Goal: Transaction & Acquisition: Purchase product/service

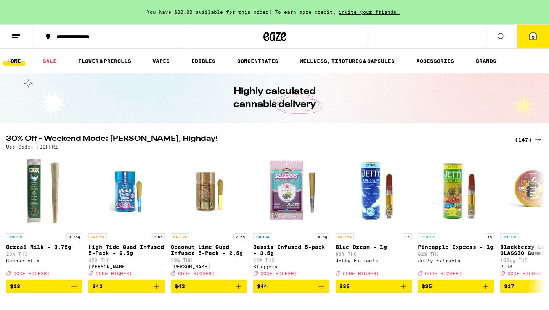
click at [533, 40] on button "3" at bounding box center [533, 37] width 32 height 24
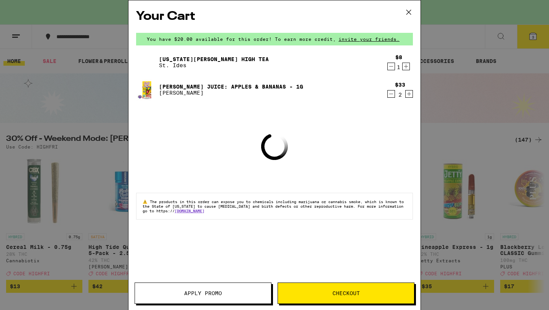
click at [392, 92] on icon "Decrement" at bounding box center [391, 93] width 7 height 9
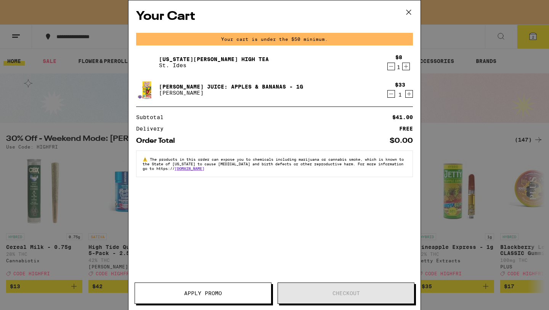
click at [392, 92] on icon "Decrement" at bounding box center [391, 93] width 7 height 9
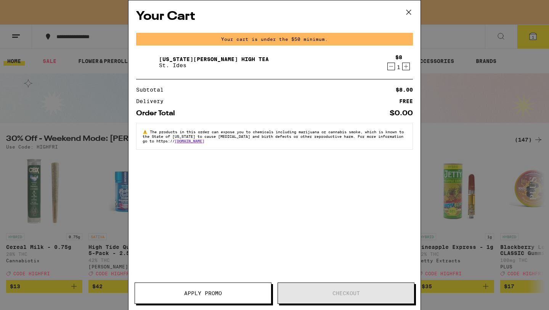
click at [389, 69] on icon "Decrement" at bounding box center [391, 66] width 7 height 9
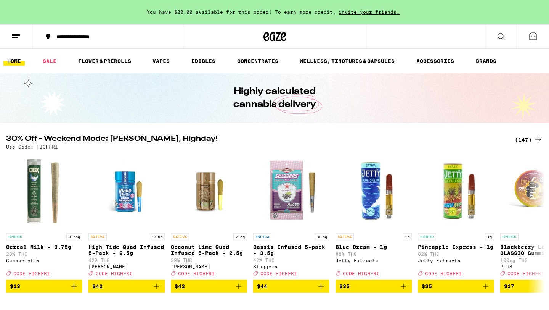
click at [521, 138] on div "(147)" at bounding box center [529, 139] width 28 height 9
click at [528, 142] on div "(147)" at bounding box center [529, 139] width 28 height 9
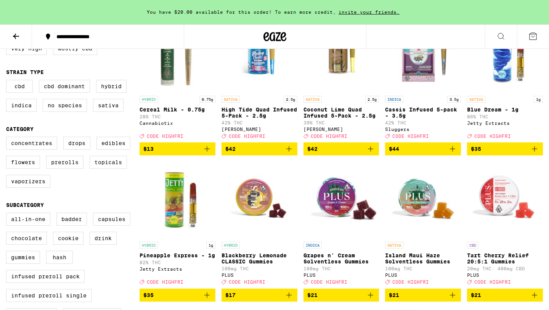
scroll to position [118, 0]
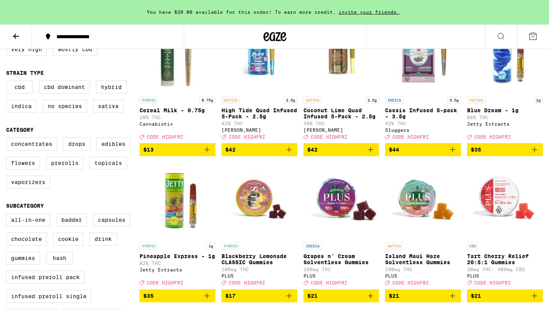
click at [169, 209] on img "Open page for Pineapple Express - 1g from Jetty Extracts" at bounding box center [178, 200] width 76 height 76
click at [45, 188] on label "Vaporizers" at bounding box center [28, 181] width 44 height 13
click at [8, 139] on input "Vaporizers" at bounding box center [8, 138] width 0 height 0
checkbox input "true"
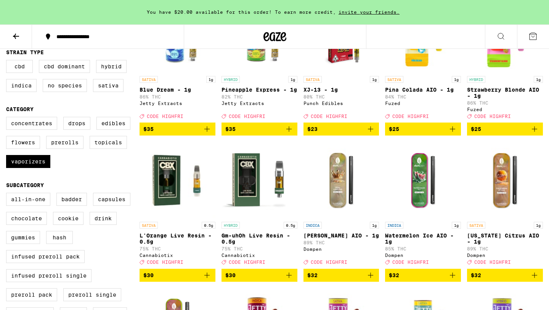
scroll to position [140, 0]
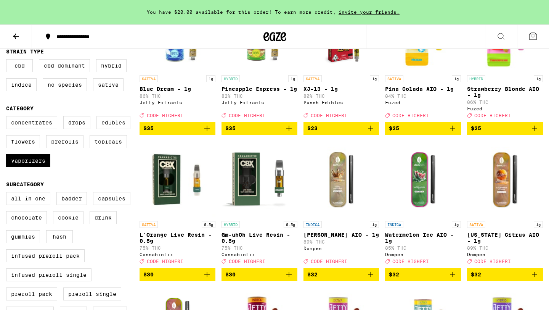
click at [102, 129] on label "Edibles" at bounding box center [114, 122] width 34 height 13
click at [8, 117] on input "Edibles" at bounding box center [8, 117] width 0 height 0
checkbox input "true"
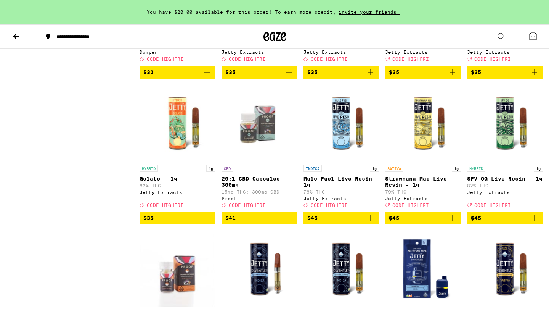
scroll to position [2516, 0]
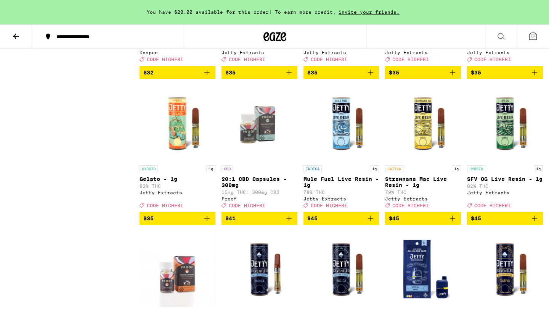
click at [537, 77] on icon "Add to bag" at bounding box center [534, 72] width 9 height 9
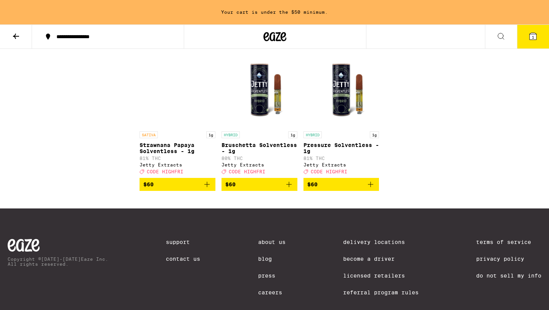
scroll to position [2842, 0]
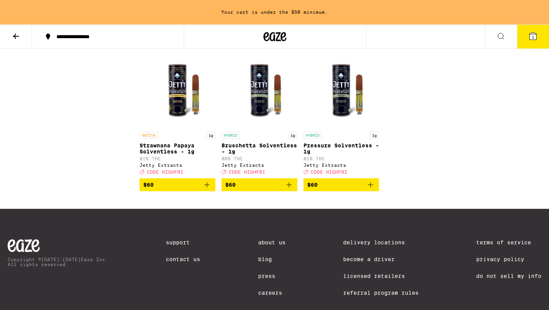
click at [270, 128] on img "Open page for Bruschetta Solventless - 1g from Jetty Extracts" at bounding box center [260, 89] width 76 height 76
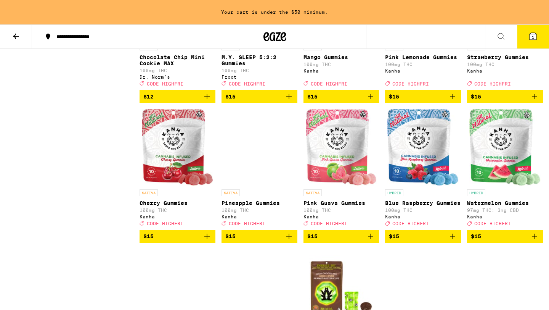
scroll to position [1047, 0]
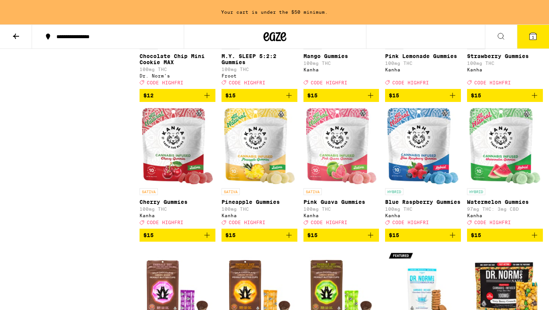
click at [424, 240] on span "$15" at bounding box center [423, 234] width 68 height 9
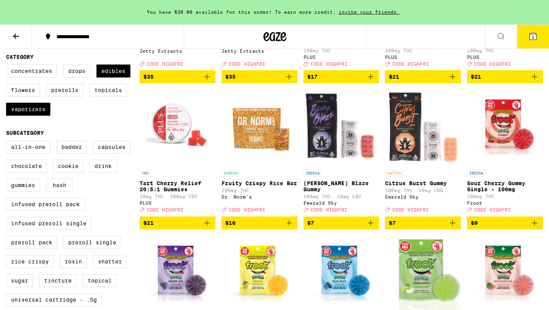
scroll to position [0, 0]
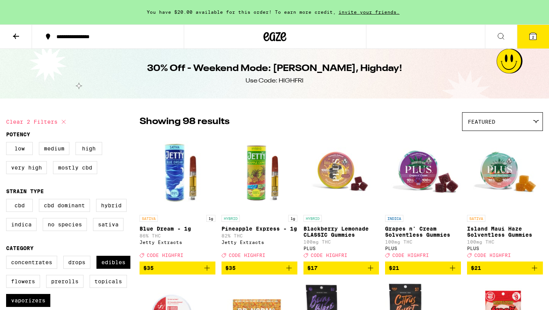
click at [21, 42] on button at bounding box center [16, 37] width 32 height 24
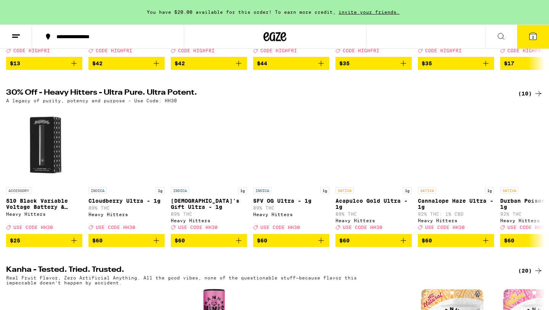
scroll to position [221, 0]
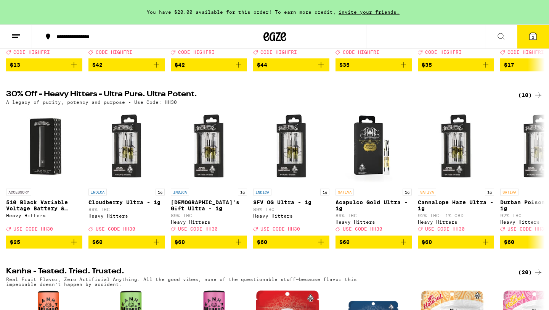
click at [523, 100] on div "(10)" at bounding box center [530, 94] width 25 height 9
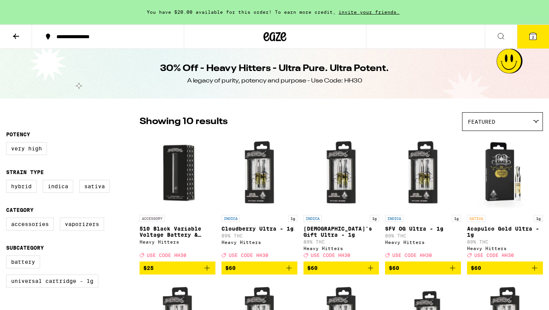
click at [17, 42] on button at bounding box center [16, 37] width 32 height 24
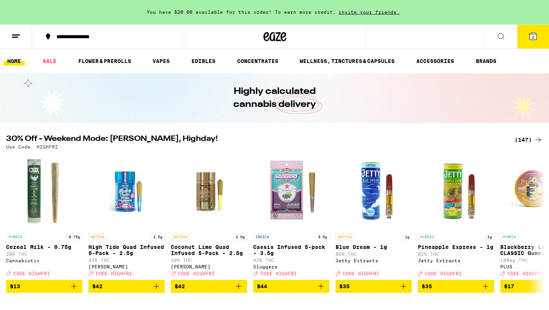
click at [495, 37] on button at bounding box center [501, 37] width 32 height 24
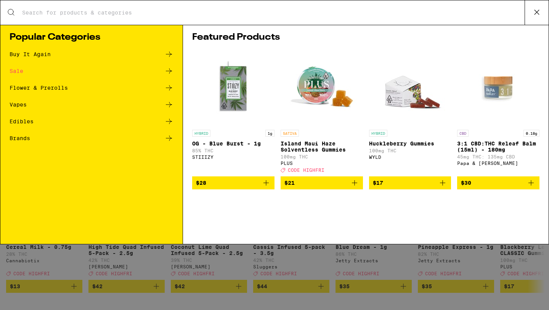
click at [407, 100] on img "Open page for Huckleberry Gummies from WYLD" at bounding box center [410, 88] width 76 height 76
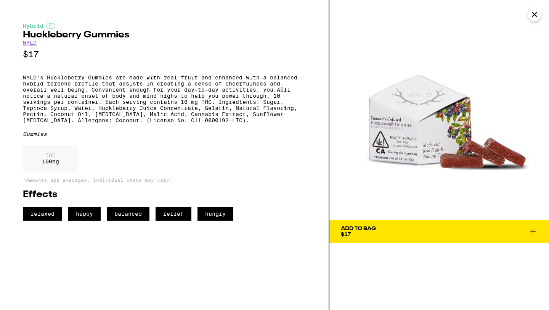
click at [536, 16] on icon "Close" at bounding box center [534, 14] width 9 height 11
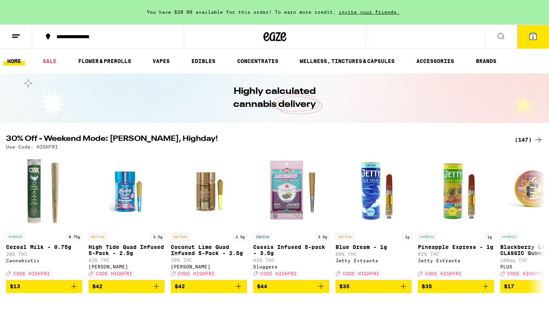
click at [496, 36] on button at bounding box center [501, 37] width 32 height 24
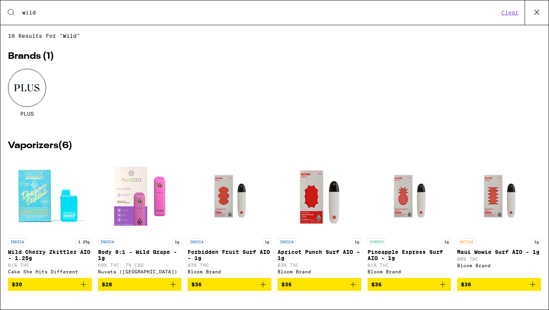
type input "wild"
click at [127, 17] on div "Search for Products wild Clear" at bounding box center [274, 12] width 549 height 24
click at [41, 79] on div at bounding box center [27, 88] width 38 height 38
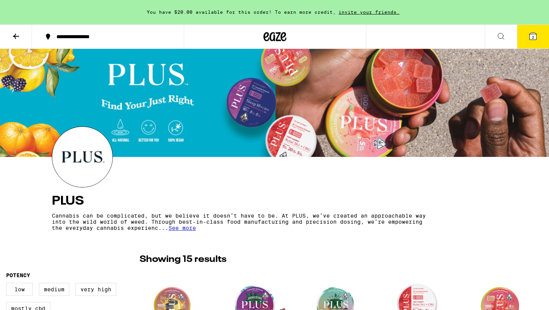
click at [21, 45] on button at bounding box center [16, 37] width 32 height 24
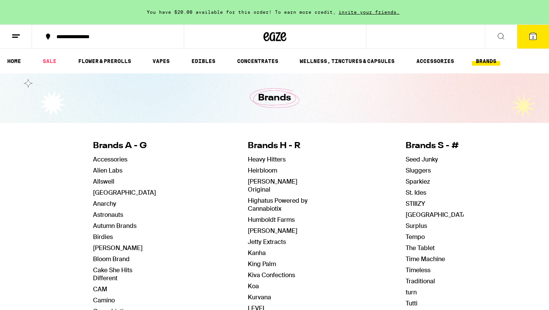
click at [509, 44] on button at bounding box center [501, 37] width 32 height 24
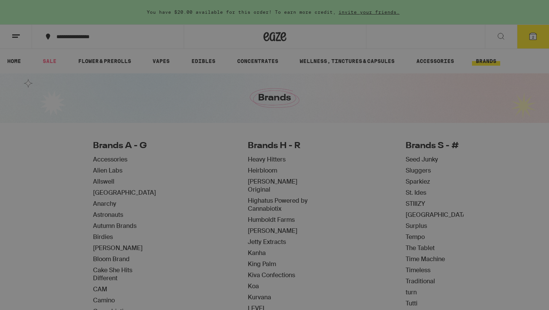
click at [415, 143] on p "Huckleberry Gummies" at bounding box center [410, 143] width 82 height 6
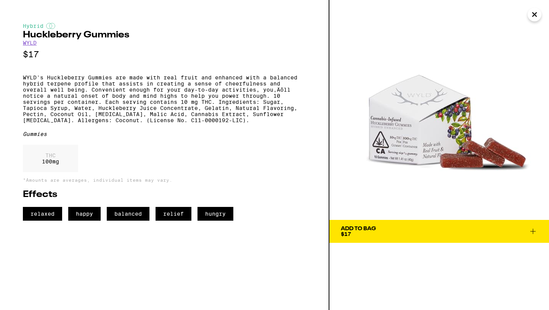
click at [529, 14] on button "Close" at bounding box center [535, 15] width 14 height 14
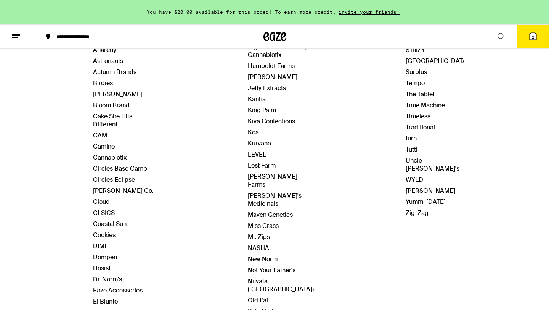
scroll to position [156, 0]
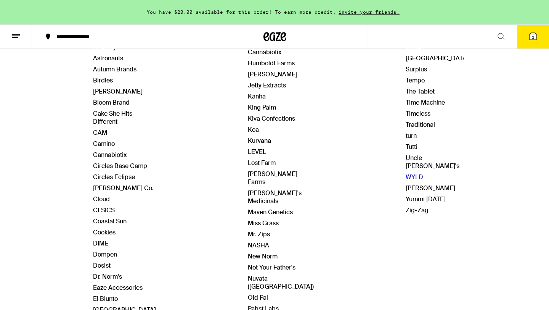
click at [406, 173] on link "WYLD" at bounding box center [415, 177] width 18 height 8
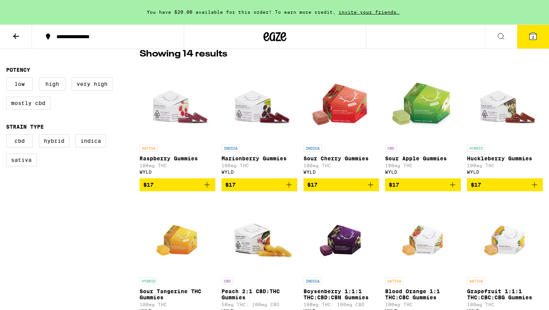
scroll to position [204, 0]
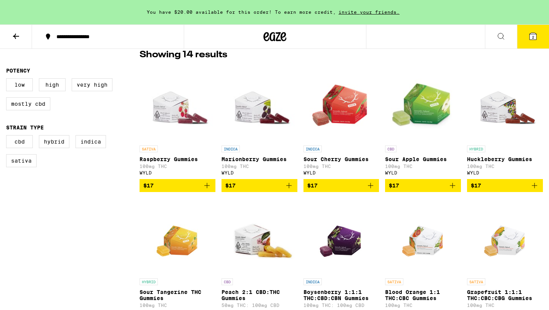
click at [533, 190] on icon "Add to bag" at bounding box center [534, 185] width 9 height 9
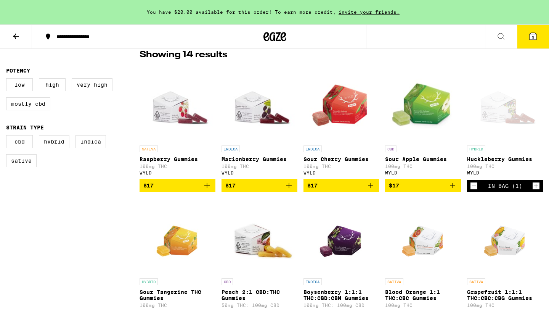
click at [533, 42] on button "3" at bounding box center [533, 37] width 32 height 24
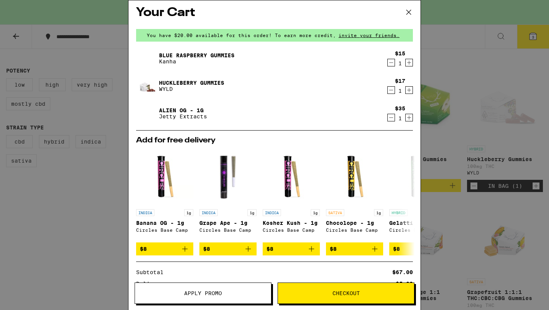
scroll to position [2, 0]
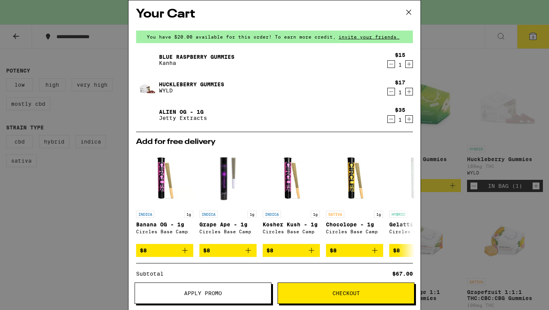
click at [407, 92] on icon "Increment" at bounding box center [409, 91] width 7 height 9
click at [409, 14] on icon at bounding box center [408, 11] width 11 height 11
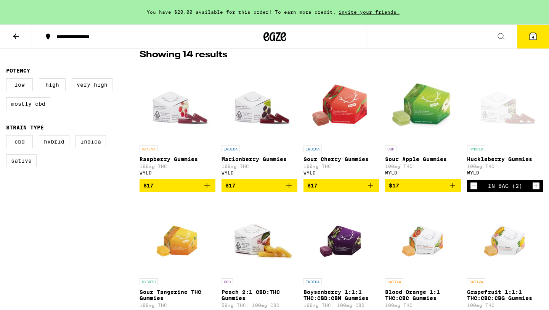
click at [19, 39] on icon at bounding box center [15, 36] width 9 height 9
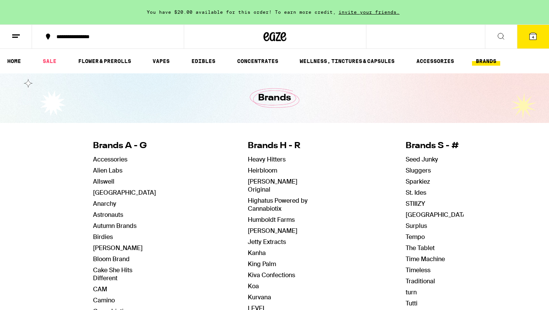
click at [37, 53] on ul "HOME SALE FLOWER & PREROLLS VAPES EDIBLES CONCENTRATES WELLNESS, TINCTURES & CA…" at bounding box center [274, 61] width 549 height 24
click at [42, 54] on ul "HOME SALE FLOWER & PREROLLS VAPES EDIBLES CONCENTRATES WELLNESS, TINCTURES & CA…" at bounding box center [274, 61] width 549 height 24
click at [43, 57] on link "SALE" at bounding box center [49, 60] width 21 height 9
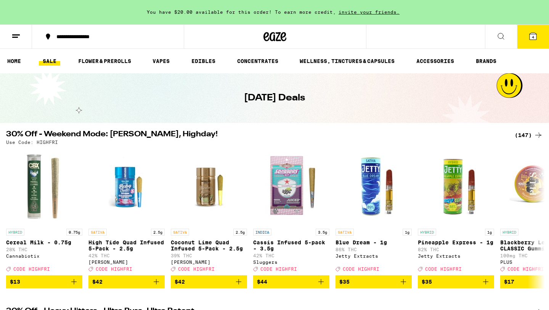
click at [526, 38] on button "4" at bounding box center [533, 37] width 32 height 24
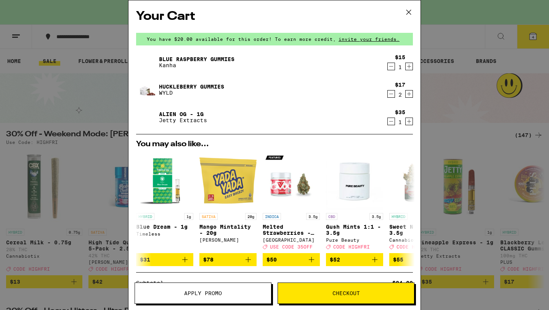
click at [234, 287] on button "Apply Promo" at bounding box center [203, 292] width 137 height 21
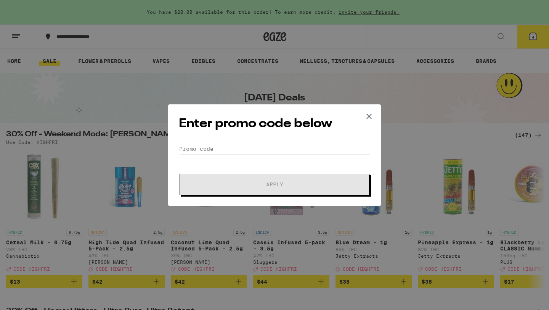
click at [244, 154] on form "Promo Code Apply" at bounding box center [274, 169] width 191 height 52
click at [244, 151] on input "Promo Code" at bounding box center [274, 148] width 191 height 11
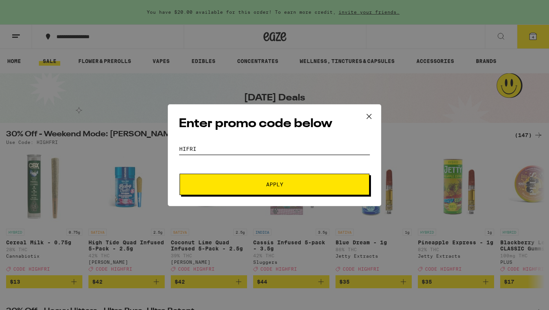
click at [185, 149] on input "hifri" at bounding box center [274, 148] width 191 height 11
type input "highfri"
click at [220, 177] on button "Apply" at bounding box center [275, 184] width 190 height 21
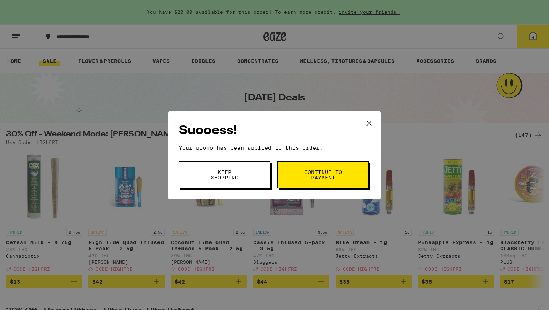
click at [367, 121] on icon at bounding box center [369, 122] width 11 height 11
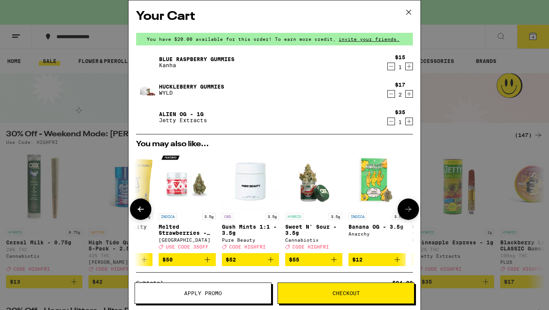
scroll to position [0, 108]
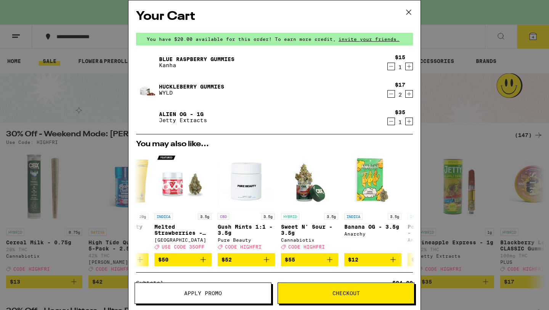
click at [412, 8] on icon at bounding box center [408, 11] width 11 height 11
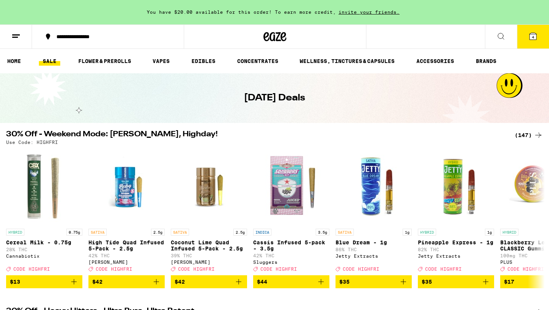
click at [58, 66] on link "SALE" at bounding box center [49, 60] width 21 height 9
click at [53, 64] on link "SALE" at bounding box center [49, 60] width 21 height 9
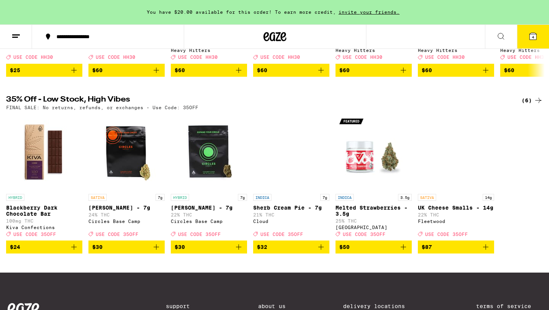
scroll to position [395, 0]
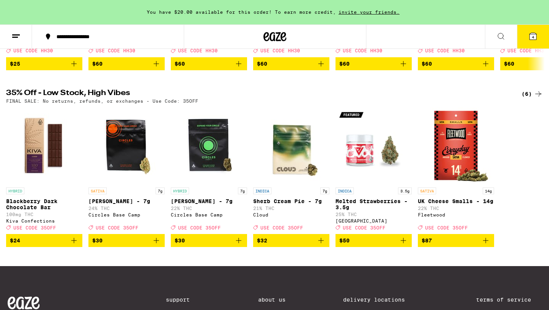
click at [527, 98] on div "(6)" at bounding box center [532, 93] width 21 height 9
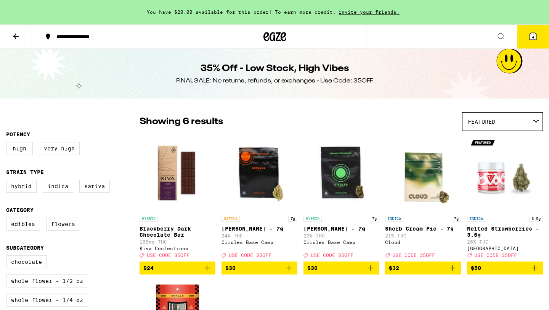
click at [22, 44] on button at bounding box center [16, 37] width 32 height 24
